Goal: Find specific page/section: Find specific page/section

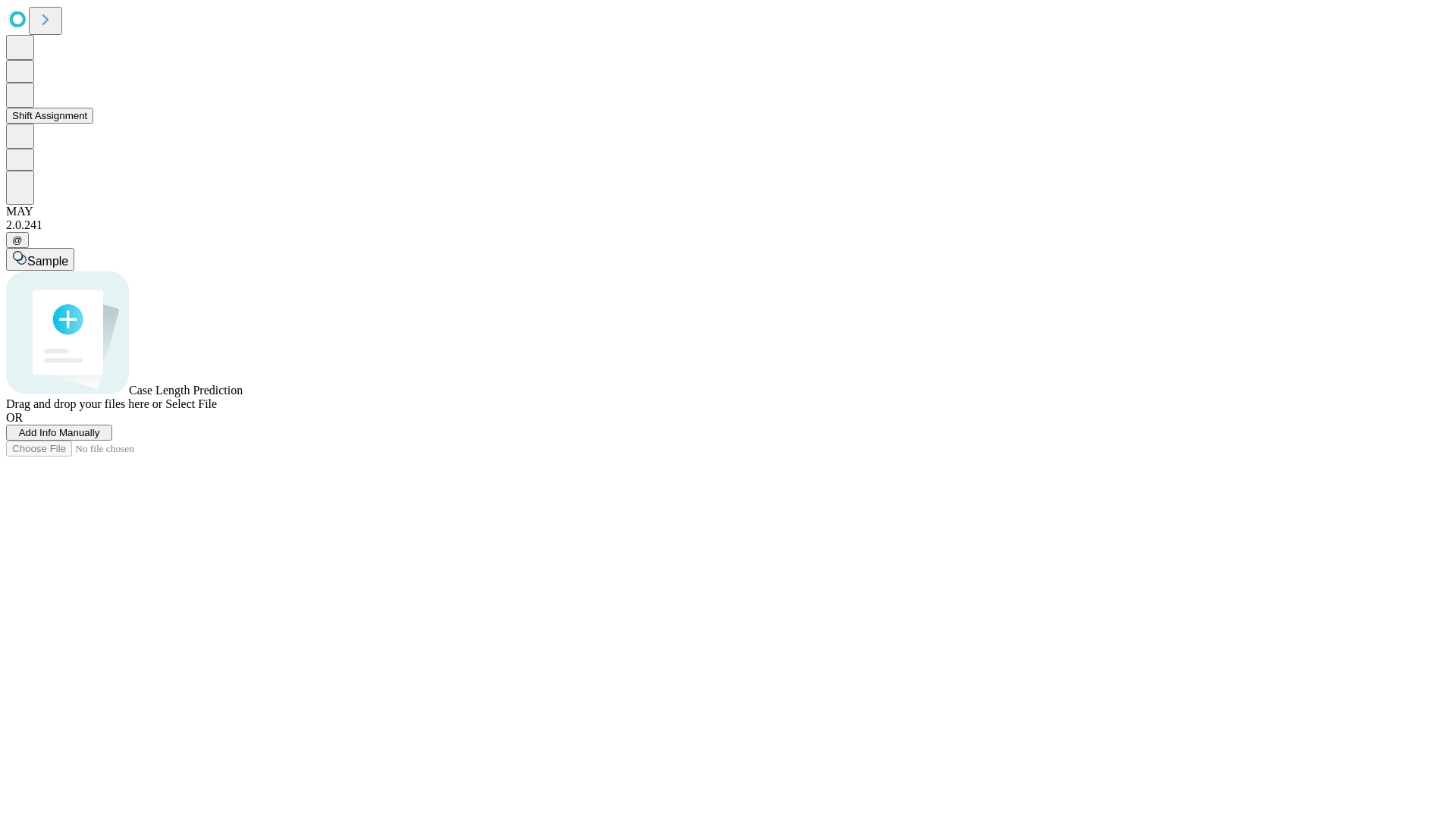
click at [93, 123] on button "Shift Assignment" at bounding box center [50, 115] width 88 height 16
